Goal: Task Accomplishment & Management: Manage account settings

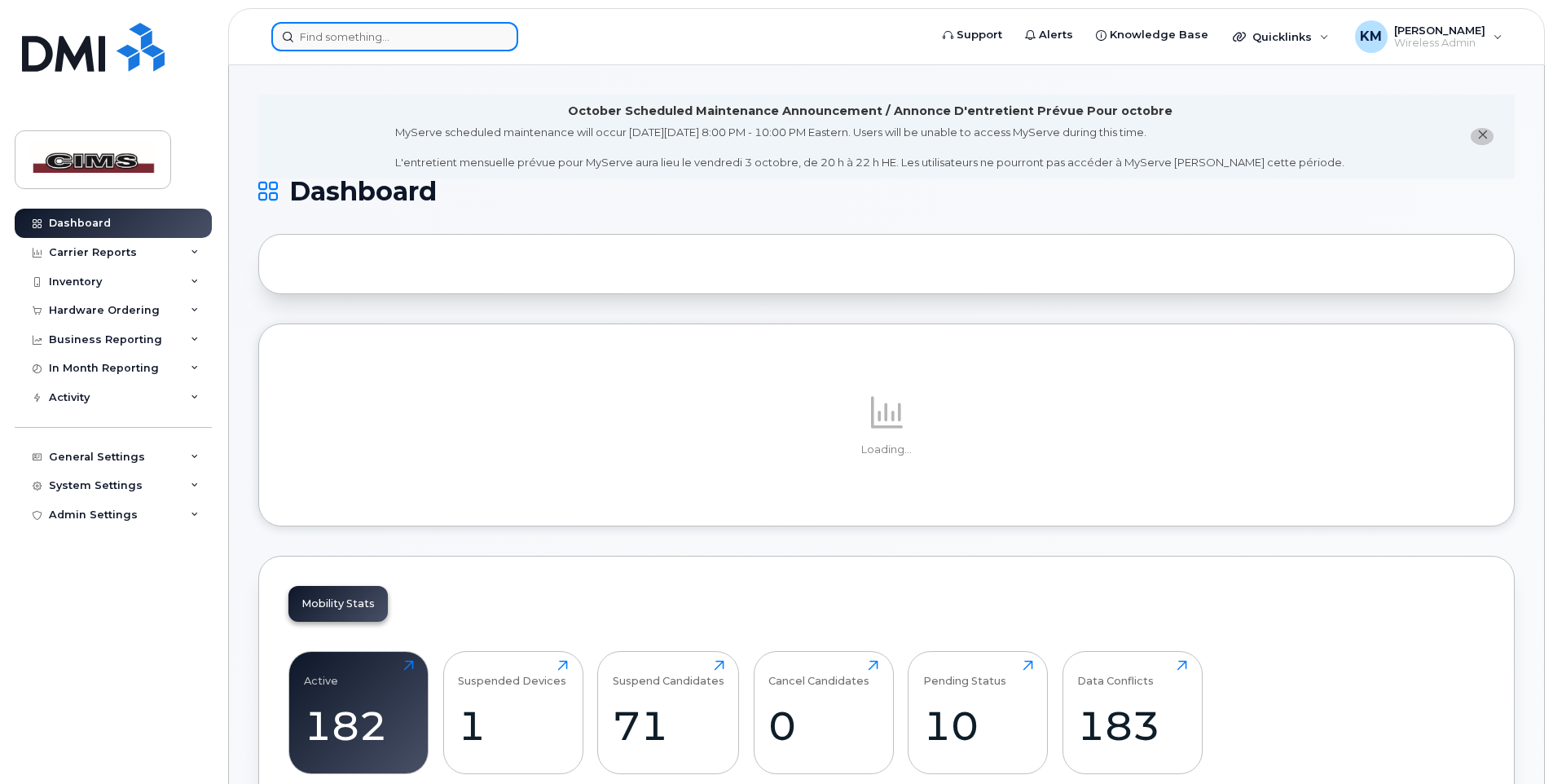
click at [398, 46] on input at bounding box center [395, 37] width 247 height 29
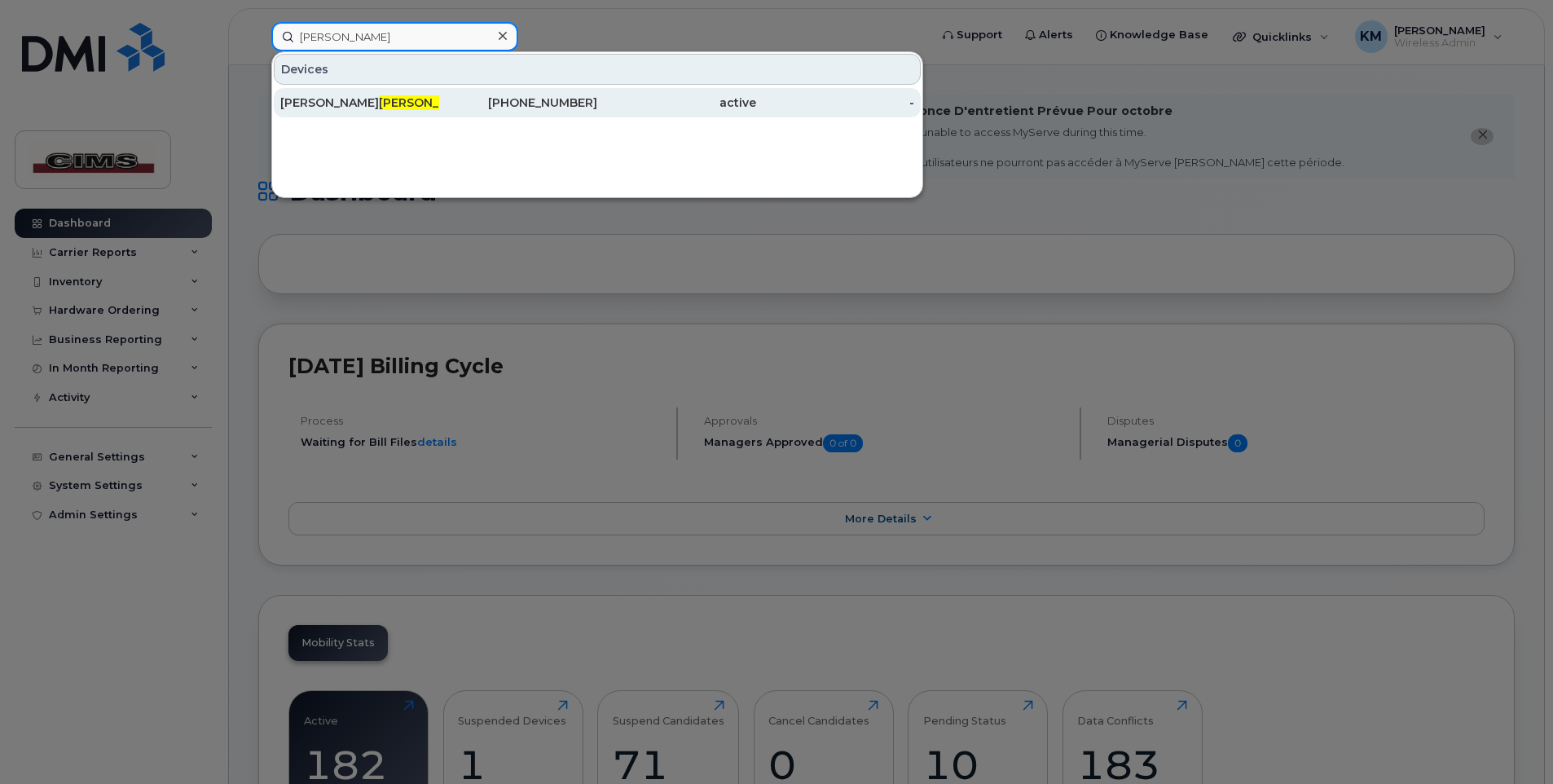
type input "hart"
click at [396, 99] on div "James Hart wich Harmac Smarthub 54304" at bounding box center [359, 102] width 159 height 16
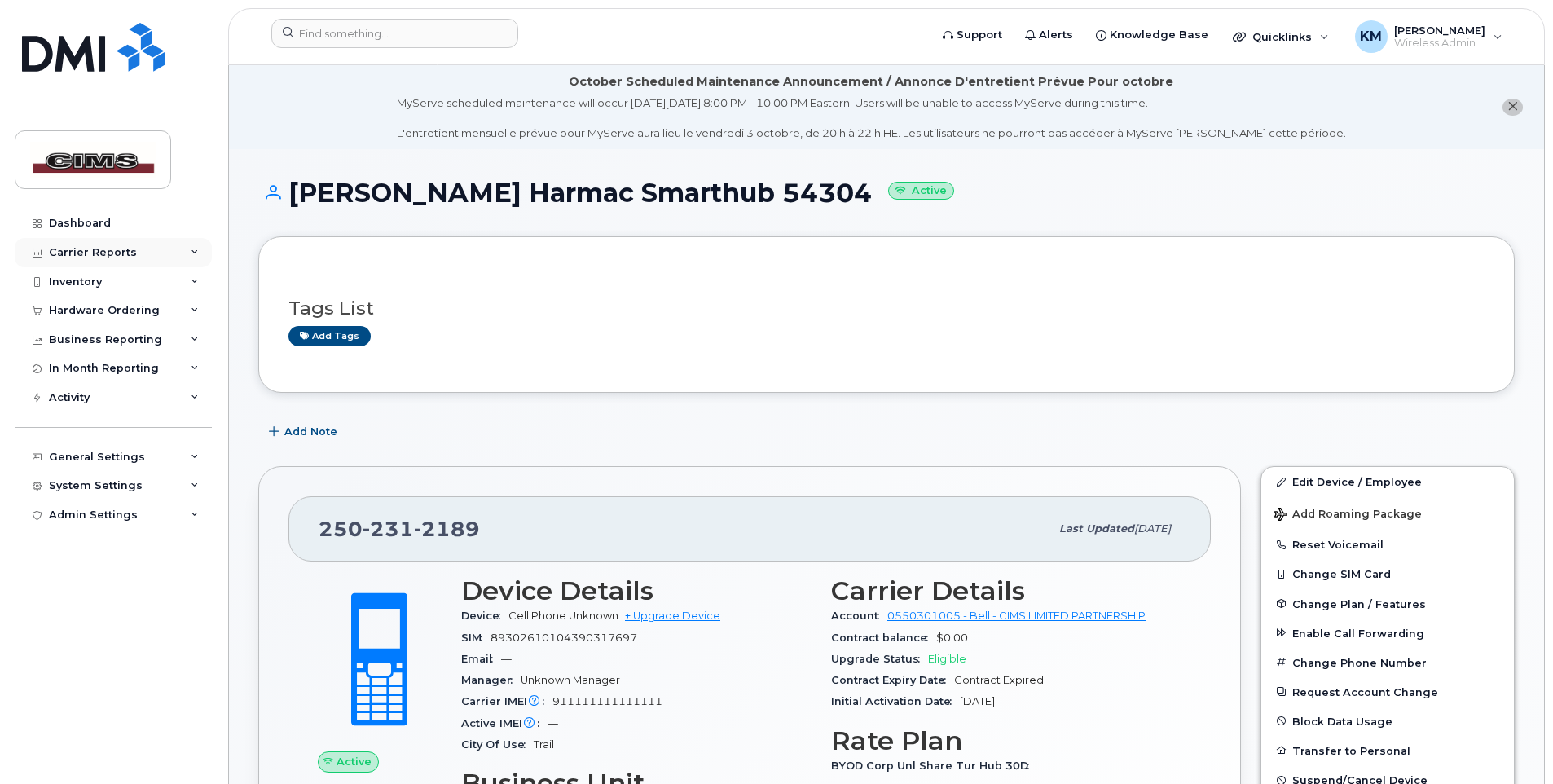
click at [122, 251] on div "Carrier Reports" at bounding box center [92, 253] width 88 height 13
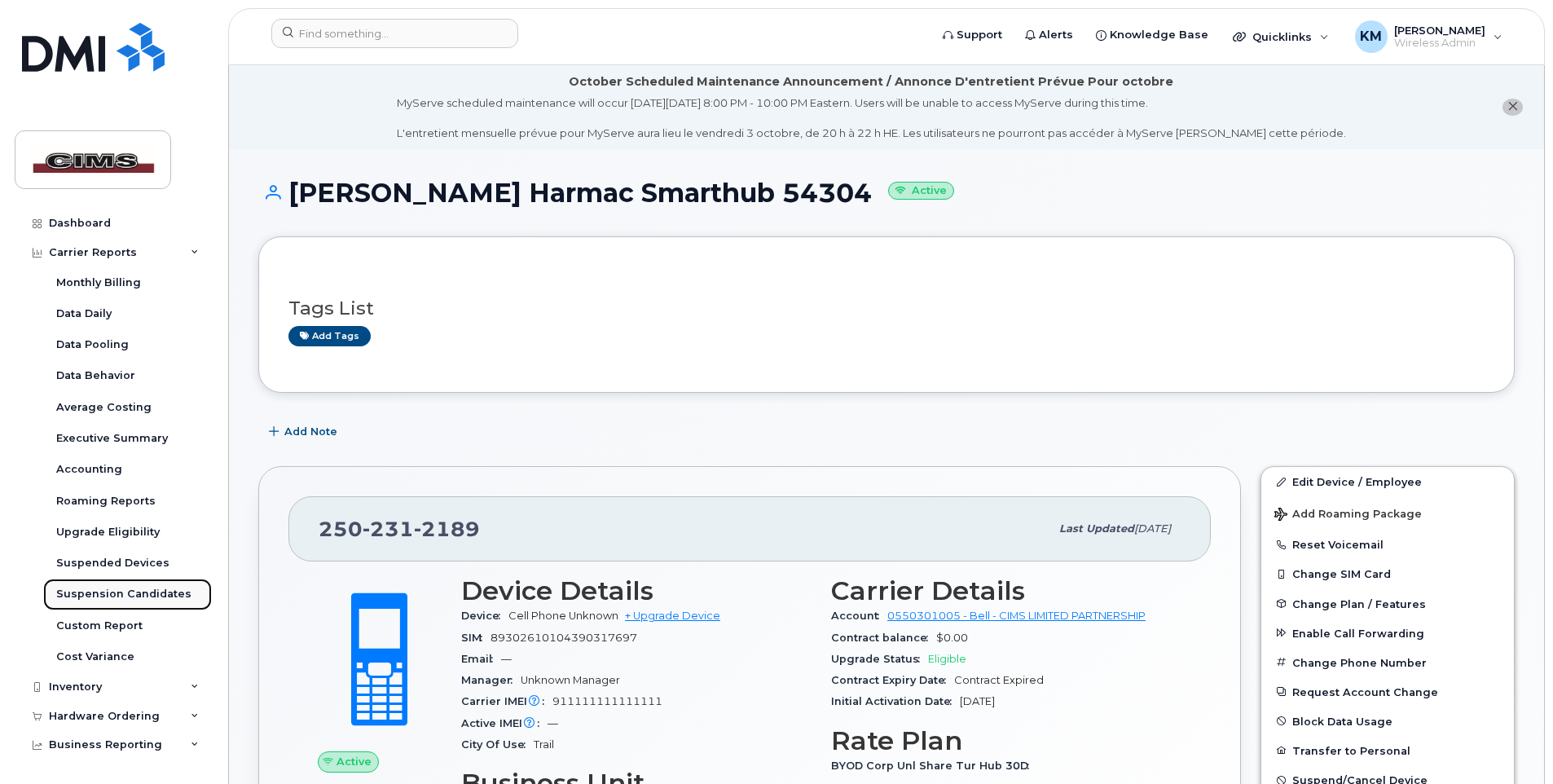
click at [114, 594] on div "Suspension Candidates" at bounding box center [123, 594] width 136 height 14
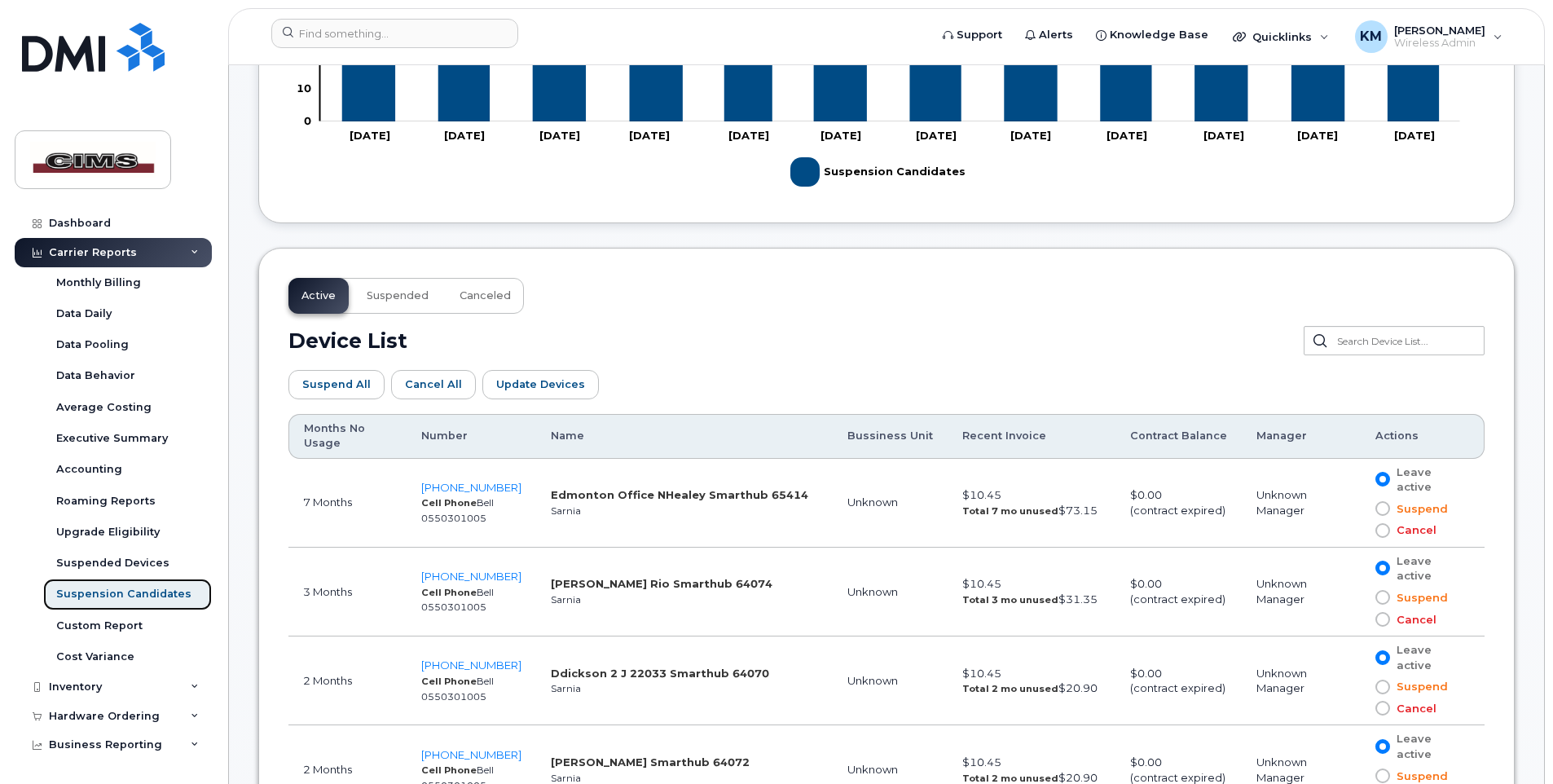
scroll to position [815, 0]
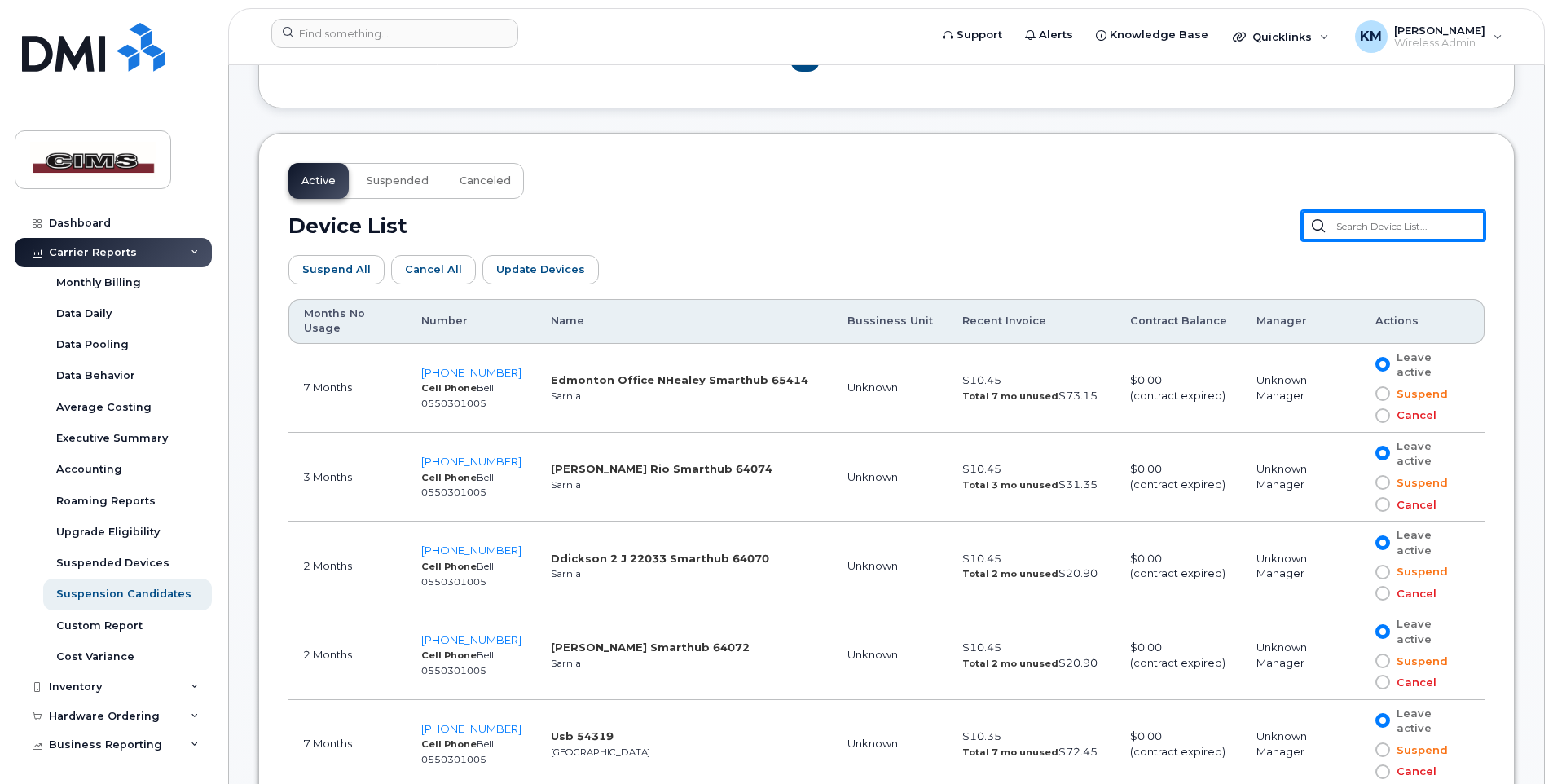
click at [1411, 226] on input "text" at bounding box center [1393, 225] width 183 height 29
type input "smart"
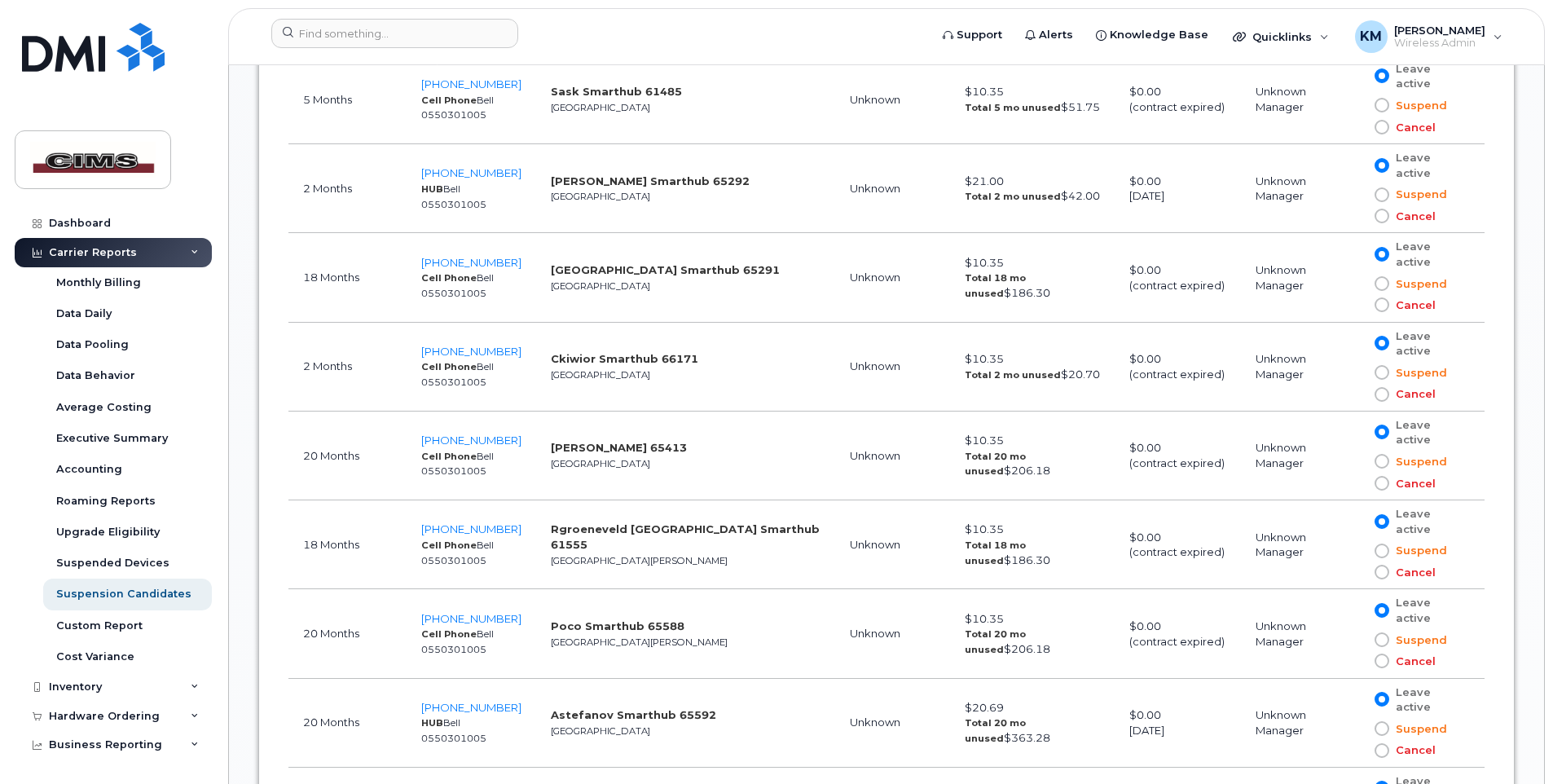
scroll to position [1630, 0]
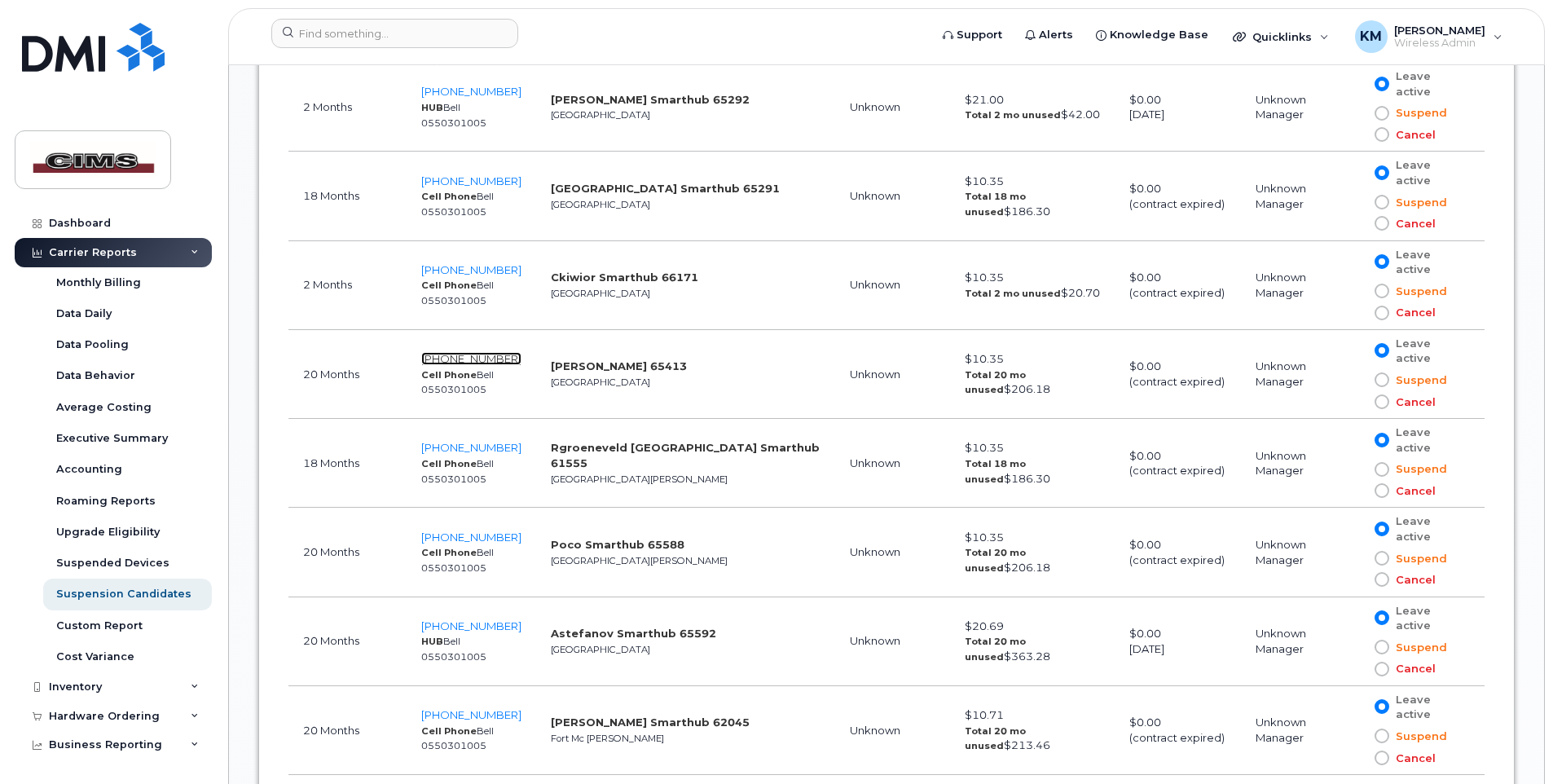
click at [455, 352] on span "236-989-6943" at bounding box center [471, 359] width 100 height 13
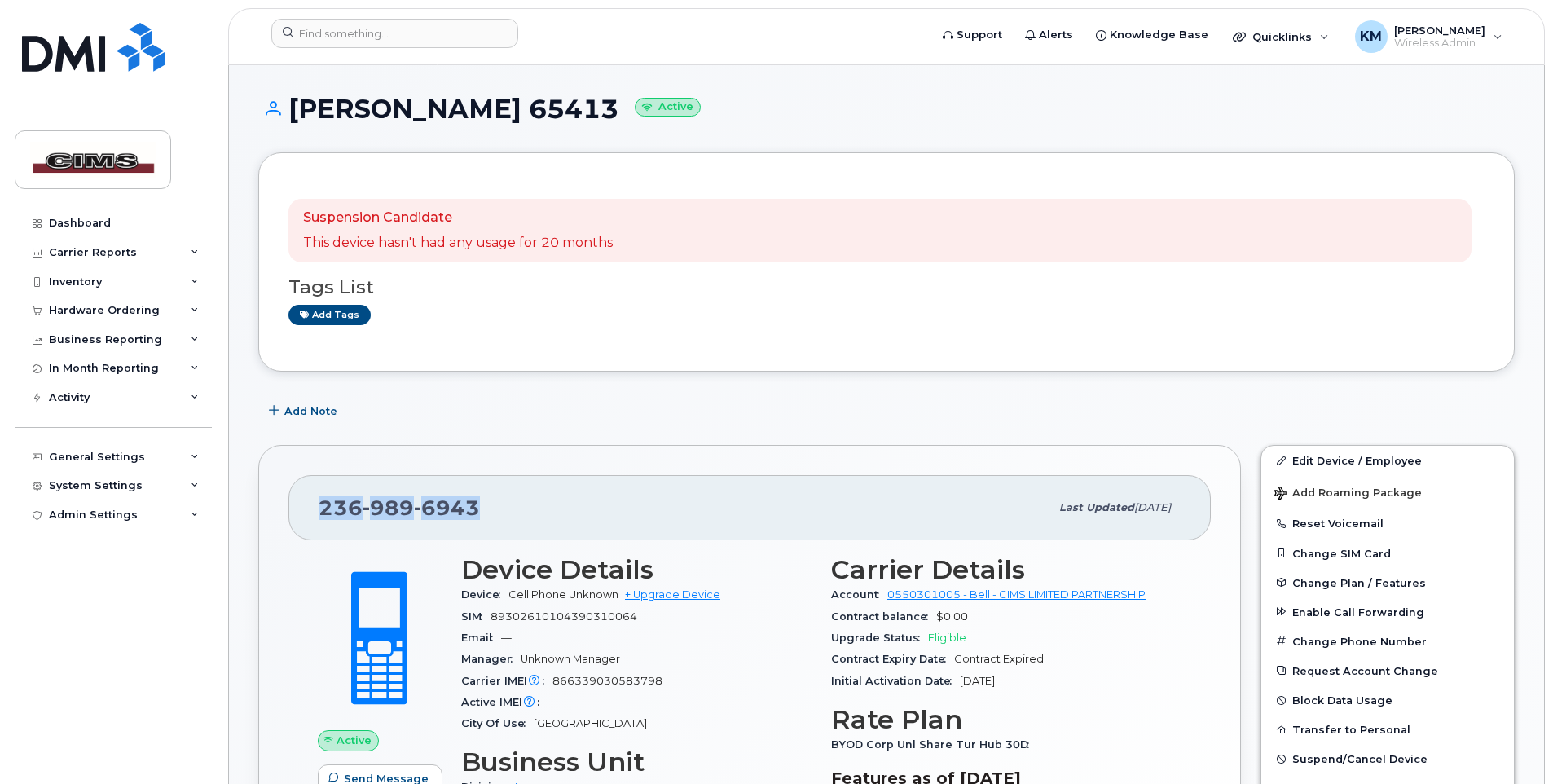
drag, startPoint x: 502, startPoint y: 514, endPoint x: 312, endPoint y: 508, distance: 190.1
click at [312, 508] on div "236 989 6943 Last updated May 23, 2024" at bounding box center [750, 508] width 923 height 65
copy span "236 989 6943"
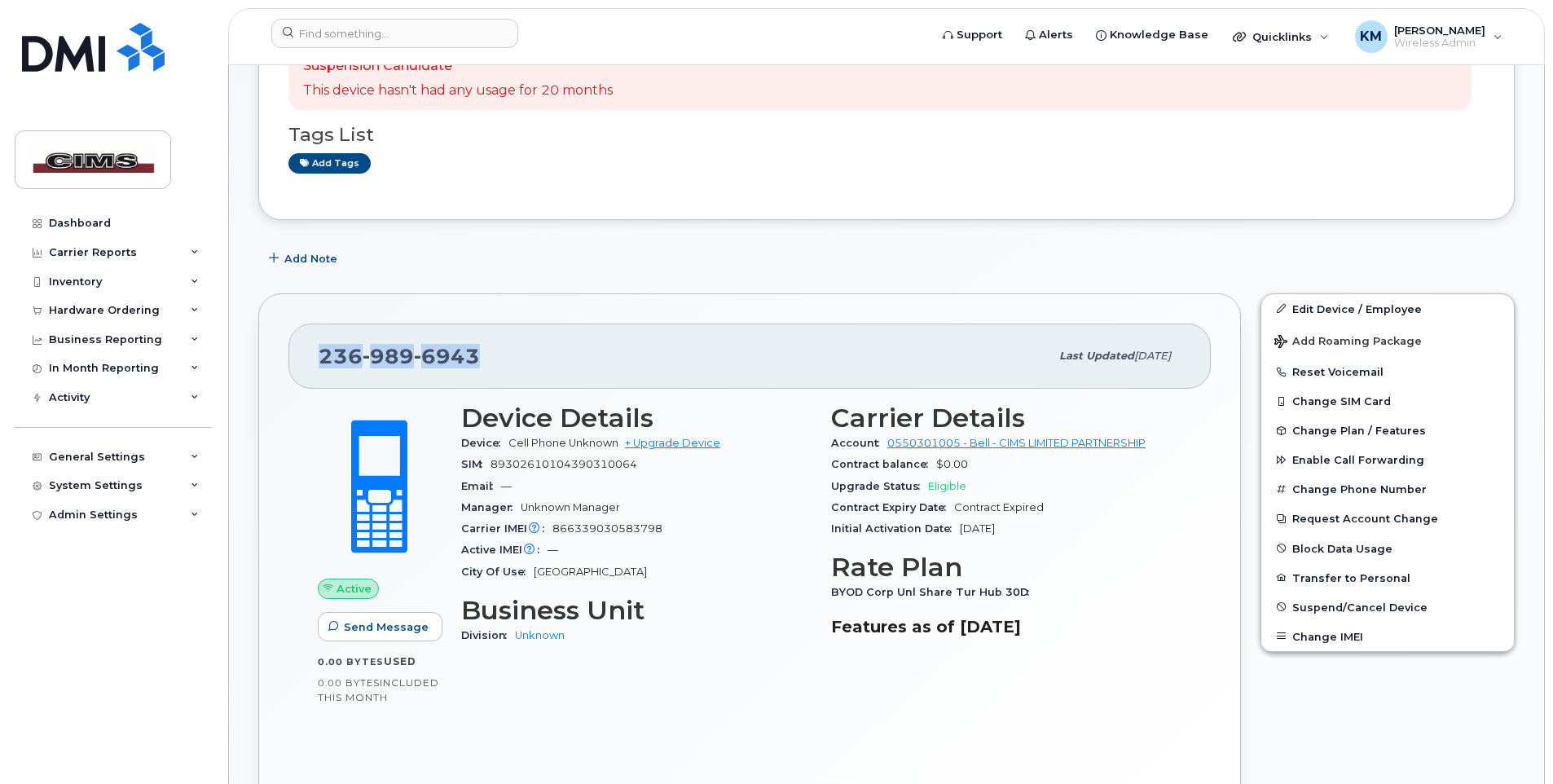
scroll to position [244, 0]
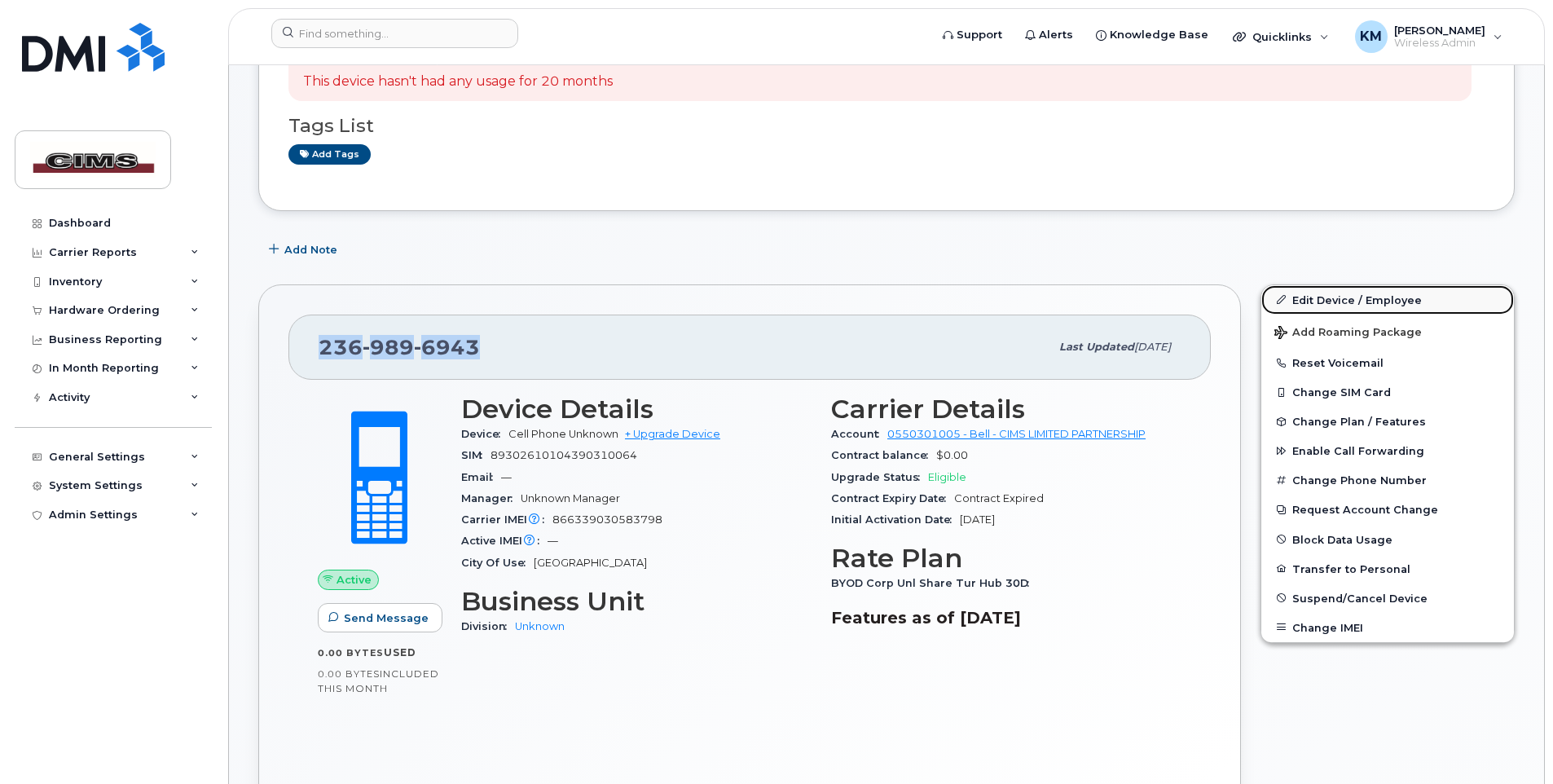
drag, startPoint x: 1377, startPoint y: 291, endPoint x: 1323, endPoint y: 304, distance: 55.5
click at [1377, 291] on link "Edit Device / Employee" at bounding box center [1388, 299] width 253 height 29
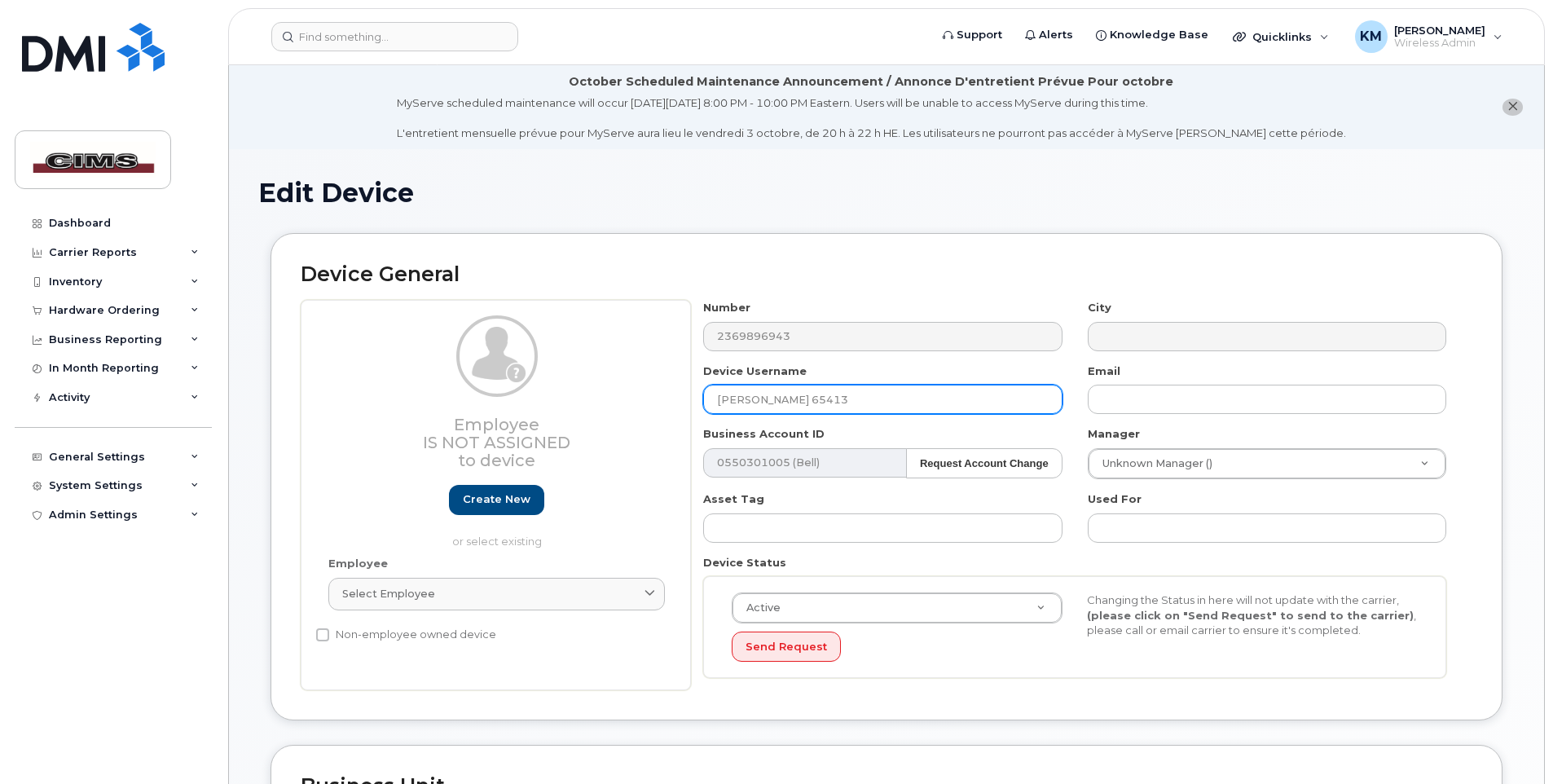
click at [855, 404] on input "[PERSON_NAME] 65413" at bounding box center [882, 399] width 359 height 29
click at [790, 400] on input "[PERSON_NAME] 65413" at bounding box center [882, 399] width 359 height 29
drag, startPoint x: 794, startPoint y: 400, endPoint x: 438, endPoint y: 341, distance: 360.9
click at [455, 359] on div "Employee Is not assigned to device Create new or select existing Employee Selec…" at bounding box center [886, 495] width 1172 height 391
click at [905, 398] on input "Jame Hartwich Smarthub 65413" at bounding box center [882, 399] width 359 height 29
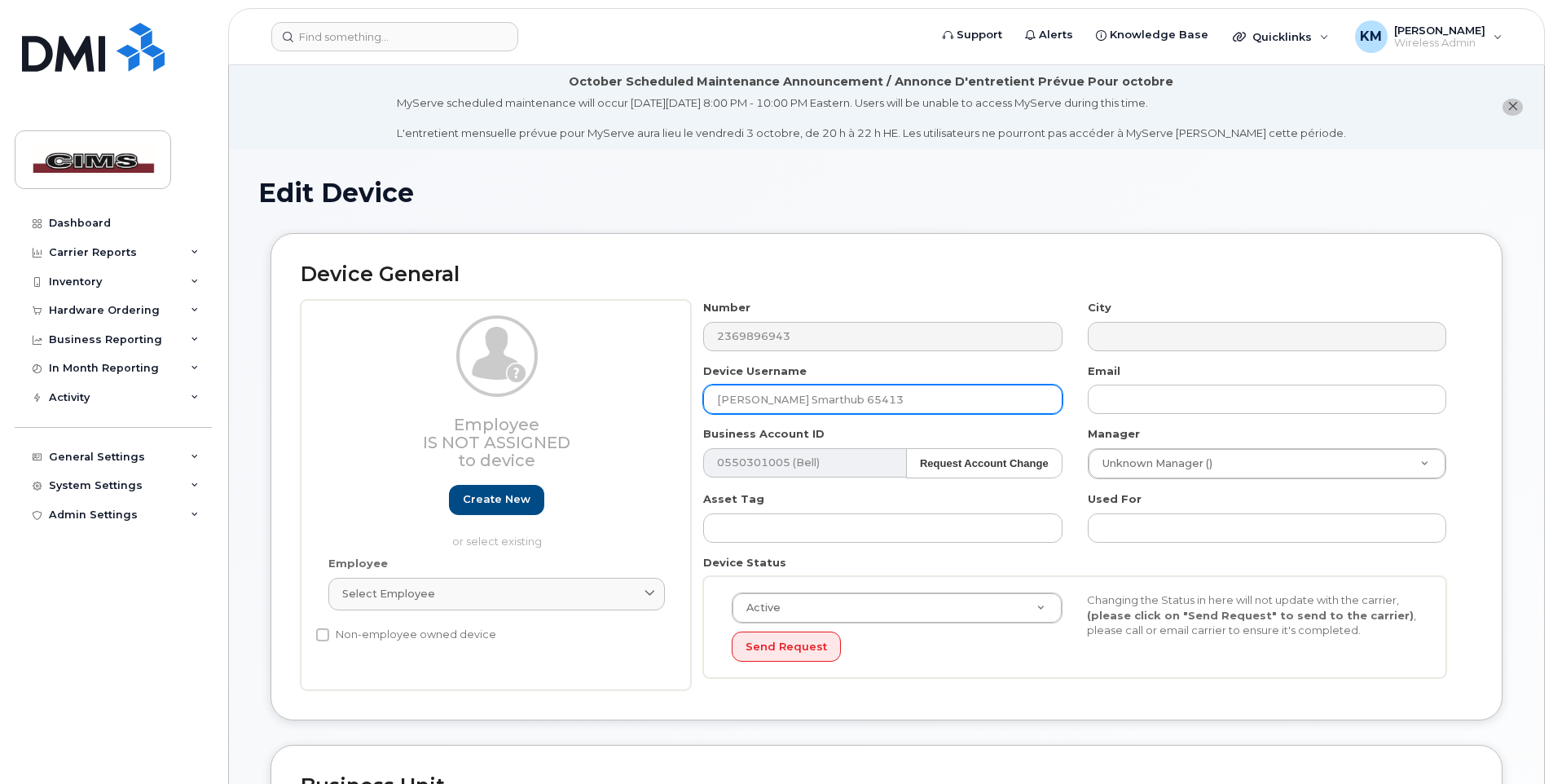
drag, startPoint x: 913, startPoint y: 400, endPoint x: 859, endPoint y: 399, distance: 54.0
click at [859, 399] on input "Jame Hartwich Smarthub 65413" at bounding box center [882, 399] width 359 height 29
drag, startPoint x: 854, startPoint y: 404, endPoint x: 801, endPoint y: 399, distance: 53.2
click at [801, 399] on input "Jame Hartwich Smarthub Sonim" at bounding box center [882, 399] width 359 height 29
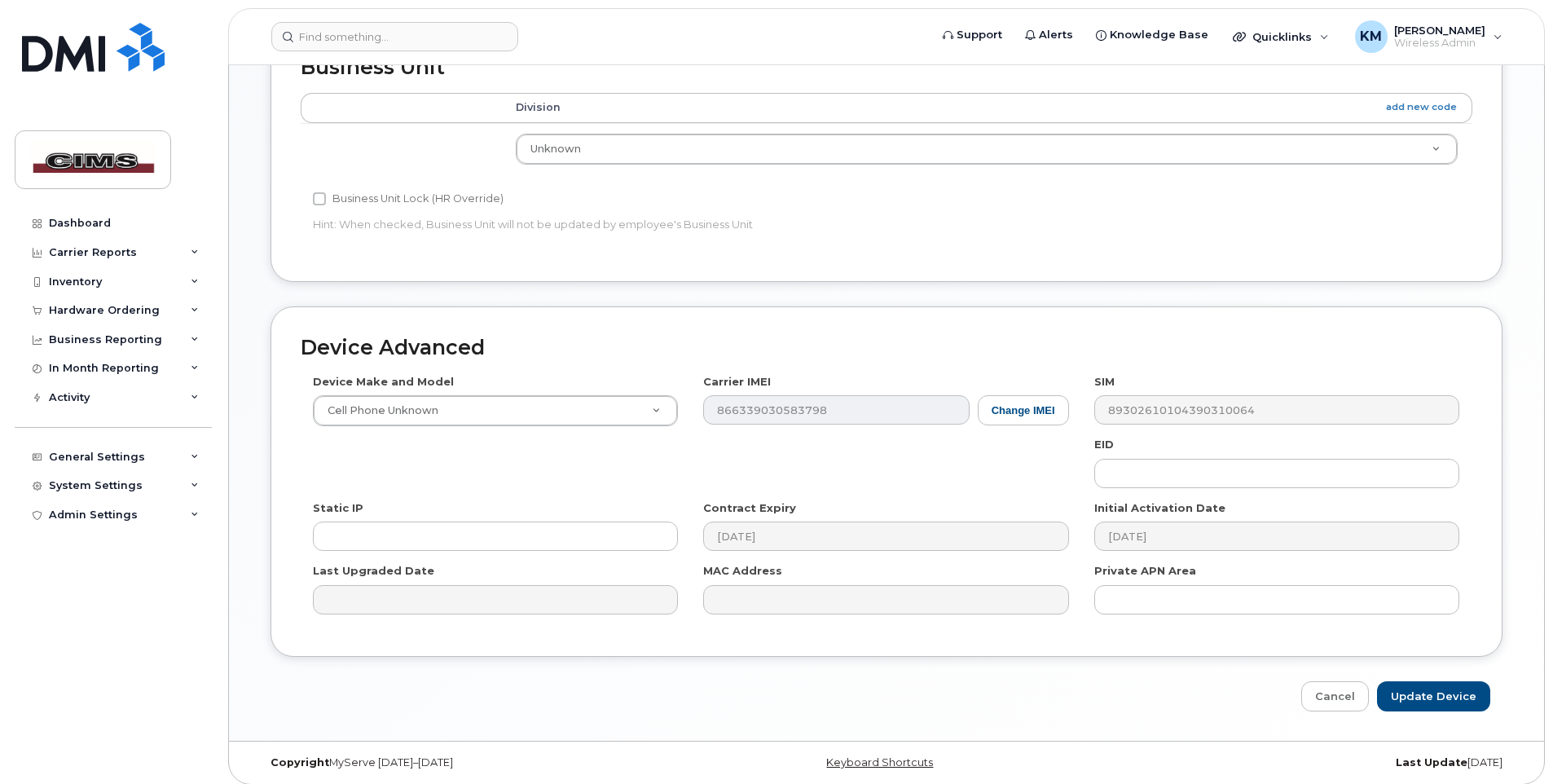
scroll to position [727, 0]
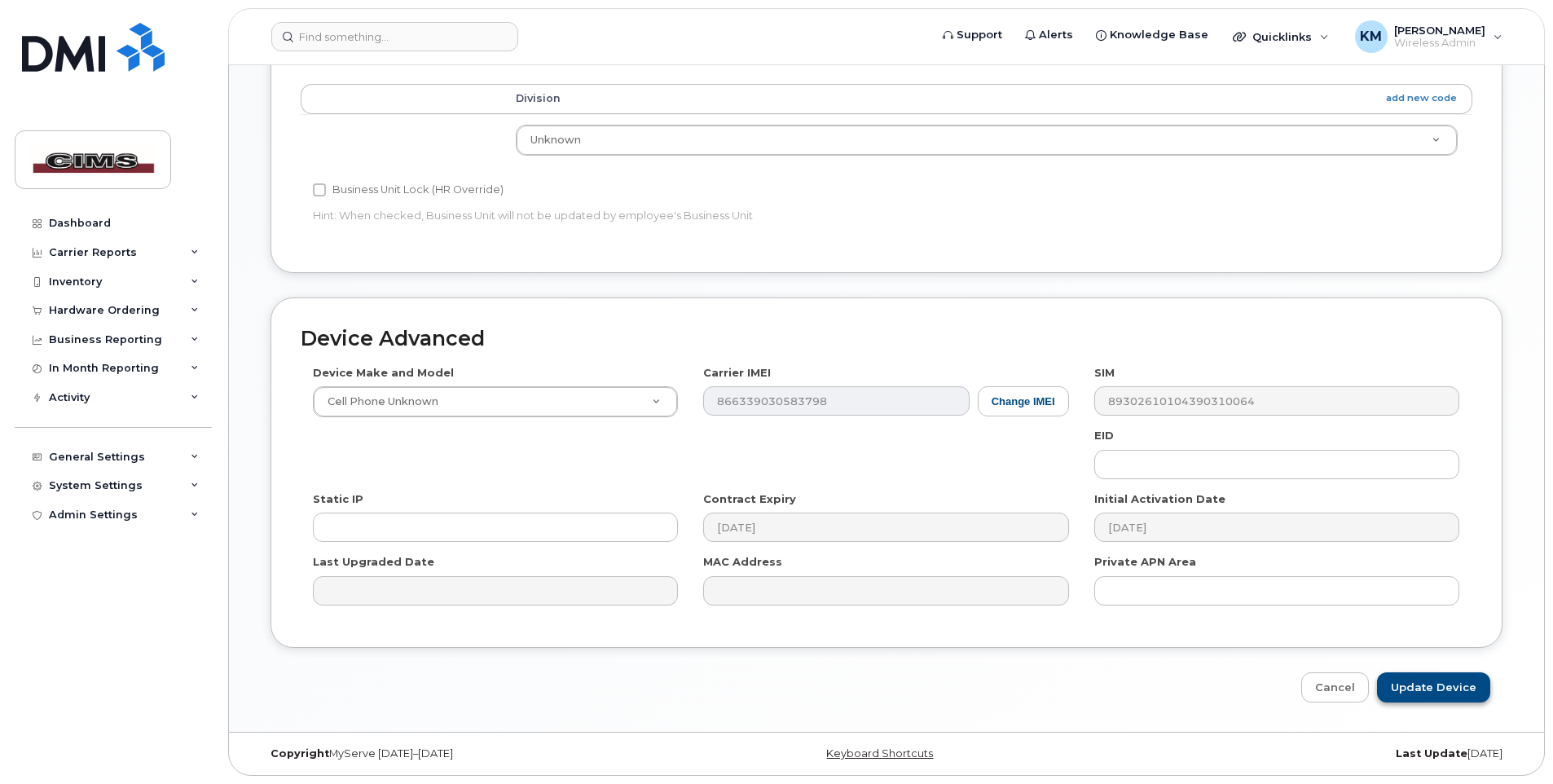
type input "[PERSON_NAME] HARMAC Sonim"
click at [1420, 687] on input "Update Device" at bounding box center [1434, 687] width 114 height 30
type input "Saving..."
